Goal: Task Accomplishment & Management: Manage account settings

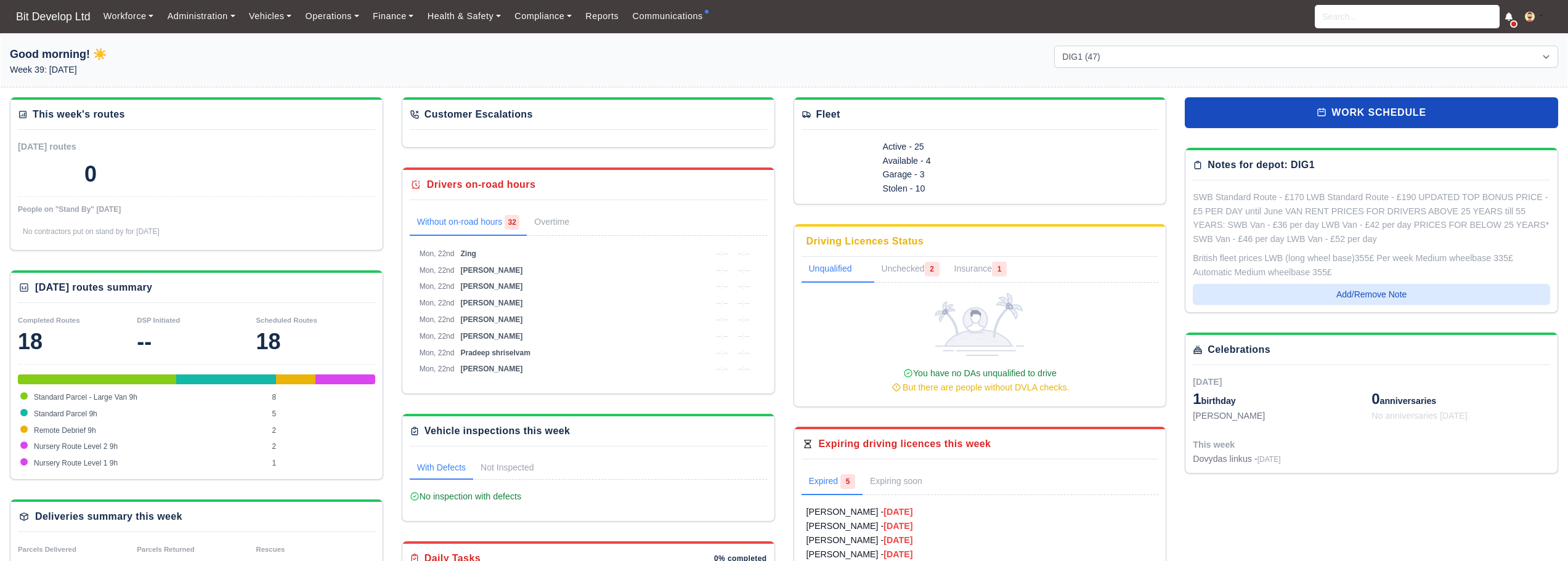
select select "2"
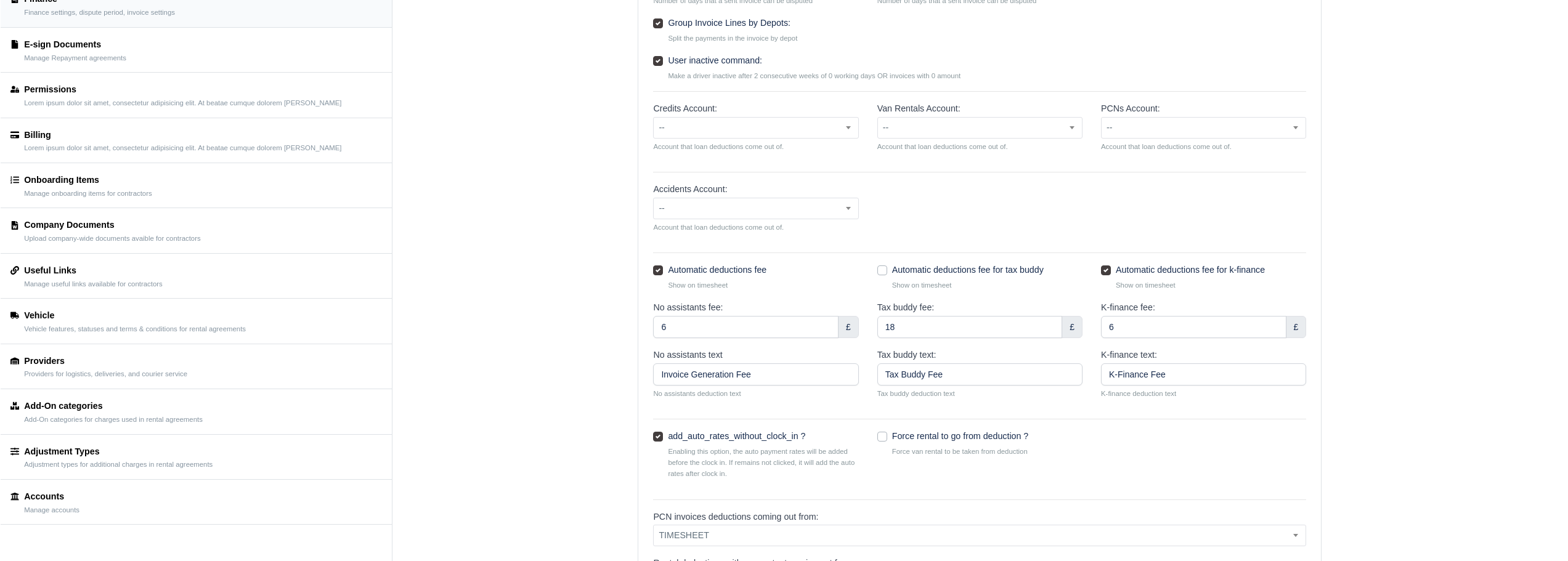
scroll to position [184, 0]
copy label "Automatic deductions fee"
drag, startPoint x: 669, startPoint y: 266, endPoint x: 769, endPoint y: 267, distance: 100.0
click at [769, 267] on div "Automatic deductions fee Show on timesheet" at bounding box center [755, 273] width 205 height 28
